Goal: Transaction & Acquisition: Book appointment/travel/reservation

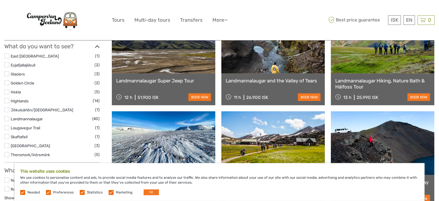
scroll to position [231, 0]
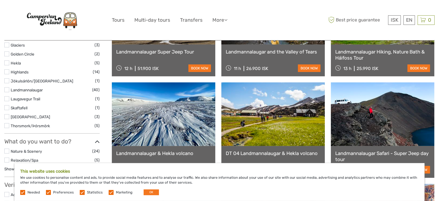
click at [167, 151] on link "Landmannalaugar & Hekla volcano" at bounding box center [163, 153] width 95 height 6
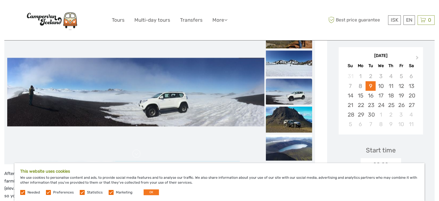
scroll to position [116, 0]
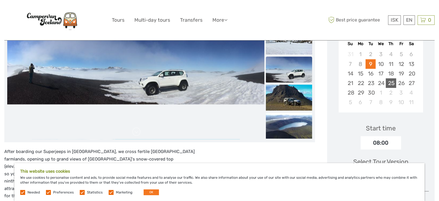
click at [393, 84] on div "25" at bounding box center [391, 83] width 10 height 10
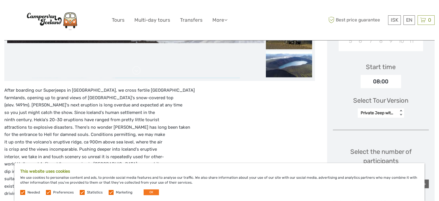
scroll to position [202, 0]
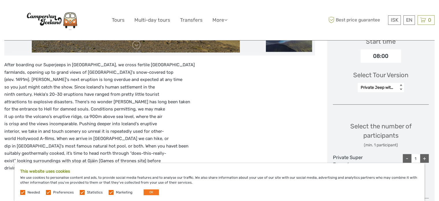
click at [401, 85] on div "< >" at bounding box center [401, 87] width 5 height 6
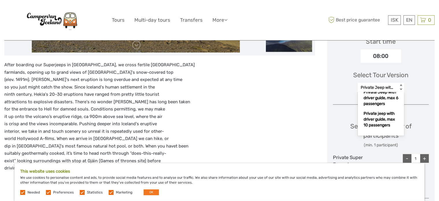
scroll to position [49, 0]
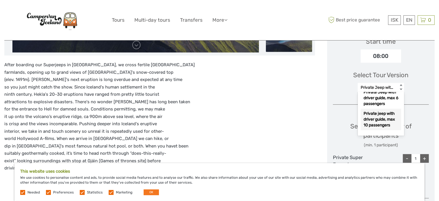
click at [390, 118] on div "Private jeep with driver guide, max 10 passengers" at bounding box center [381, 119] width 40 height 21
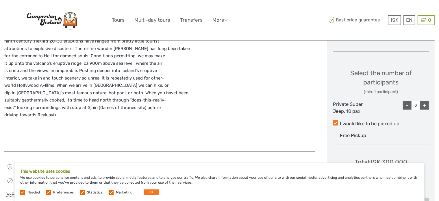
scroll to position [260, 0]
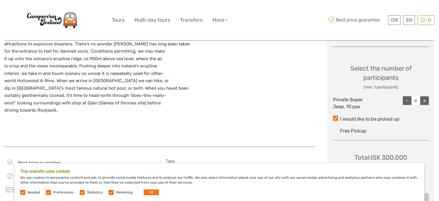
click at [424, 98] on div "+" at bounding box center [424, 100] width 9 height 9
type input "2"
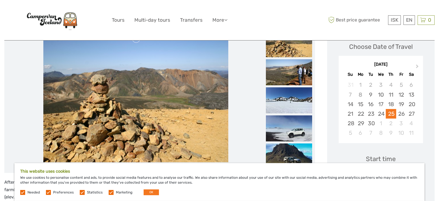
scroll to position [87, 0]
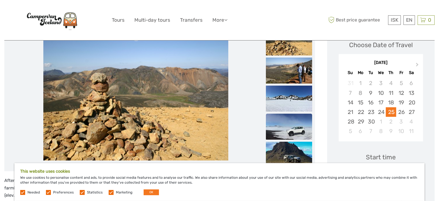
click at [277, 127] on img at bounding box center [289, 127] width 46 height 26
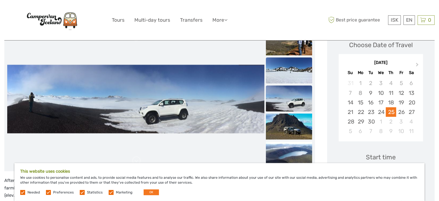
click at [280, 75] on img at bounding box center [289, 71] width 46 height 26
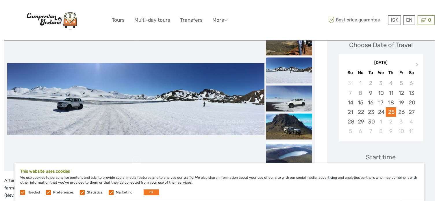
click at [295, 47] on img at bounding box center [289, 42] width 46 height 26
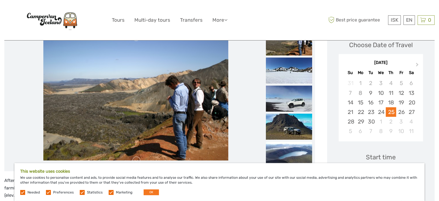
click at [300, 151] on img at bounding box center [289, 155] width 46 height 26
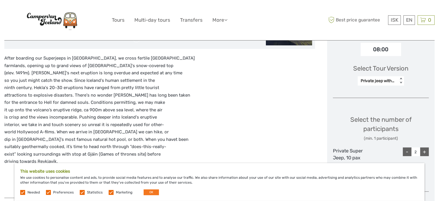
scroll to position [260, 0]
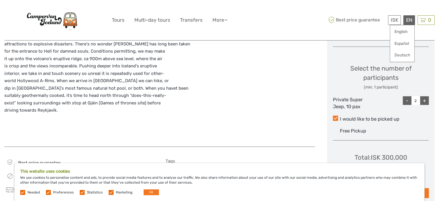
click at [408, 20] on div "EN English Español Deutsch" at bounding box center [410, 20] width 12 height 10
click at [407, 33] on link "English" at bounding box center [402, 32] width 24 height 10
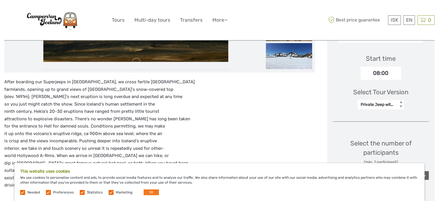
scroll to position [202, 0]
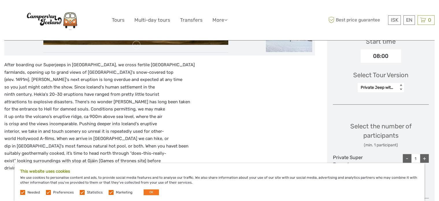
click at [111, 192] on label at bounding box center [111, 192] width 5 height 5
click at [0, 0] on input "checkbox" at bounding box center [0, 0] width 0 height 0
click at [82, 194] on label at bounding box center [82, 192] width 5 height 5
click at [0, 0] on input "checkbox" at bounding box center [0, 0] width 0 height 0
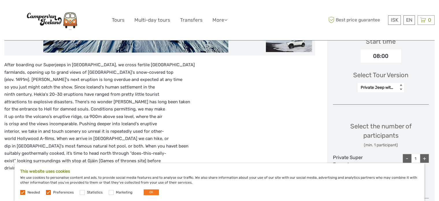
drag, startPoint x: 49, startPoint y: 191, endPoint x: 60, endPoint y: 191, distance: 11.6
click at [49, 193] on label at bounding box center [48, 192] width 5 height 5
click at [0, 0] on input "checkbox" at bounding box center [0, 0] width 0 height 0
click at [151, 192] on button "OK" at bounding box center [151, 192] width 15 height 6
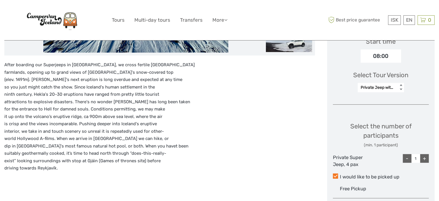
click at [425, 157] on div "+" at bounding box center [424, 158] width 9 height 9
type input "2"
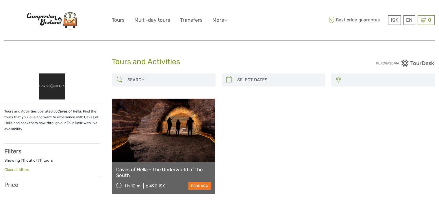
select select
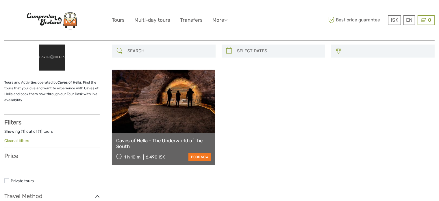
select select
